Goal: Navigation & Orientation: Find specific page/section

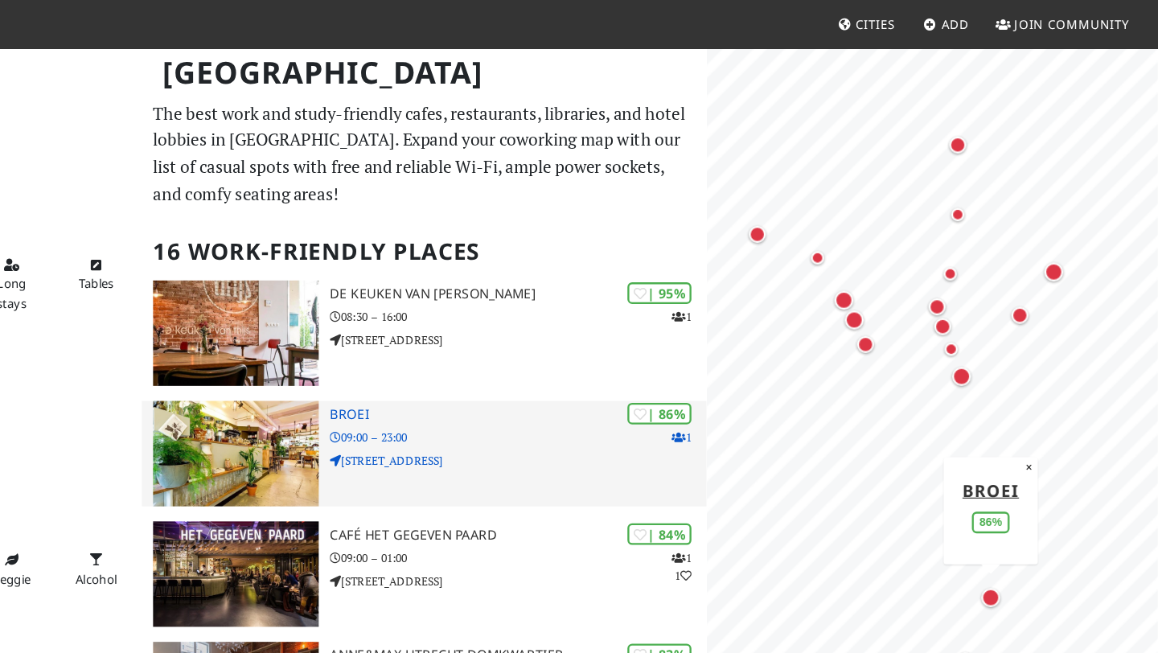
click at [392, 392] on img at bounding box center [370, 388] width 142 height 90
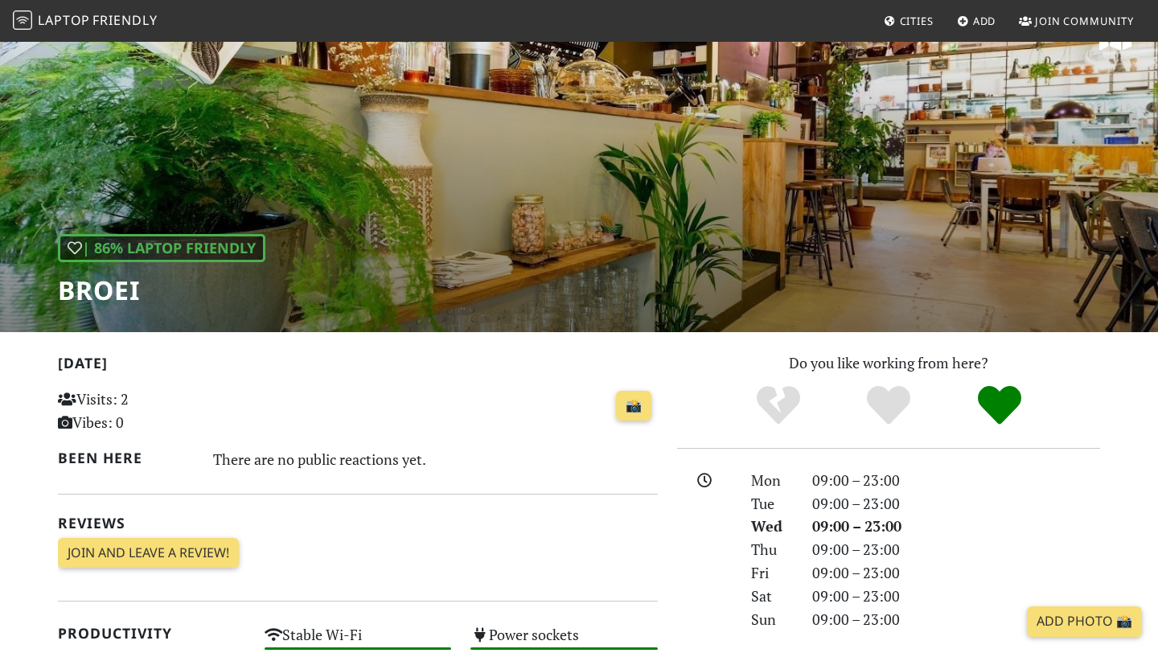
scroll to position [44, 0]
